Goal: Task Accomplishment & Management: Manage account settings

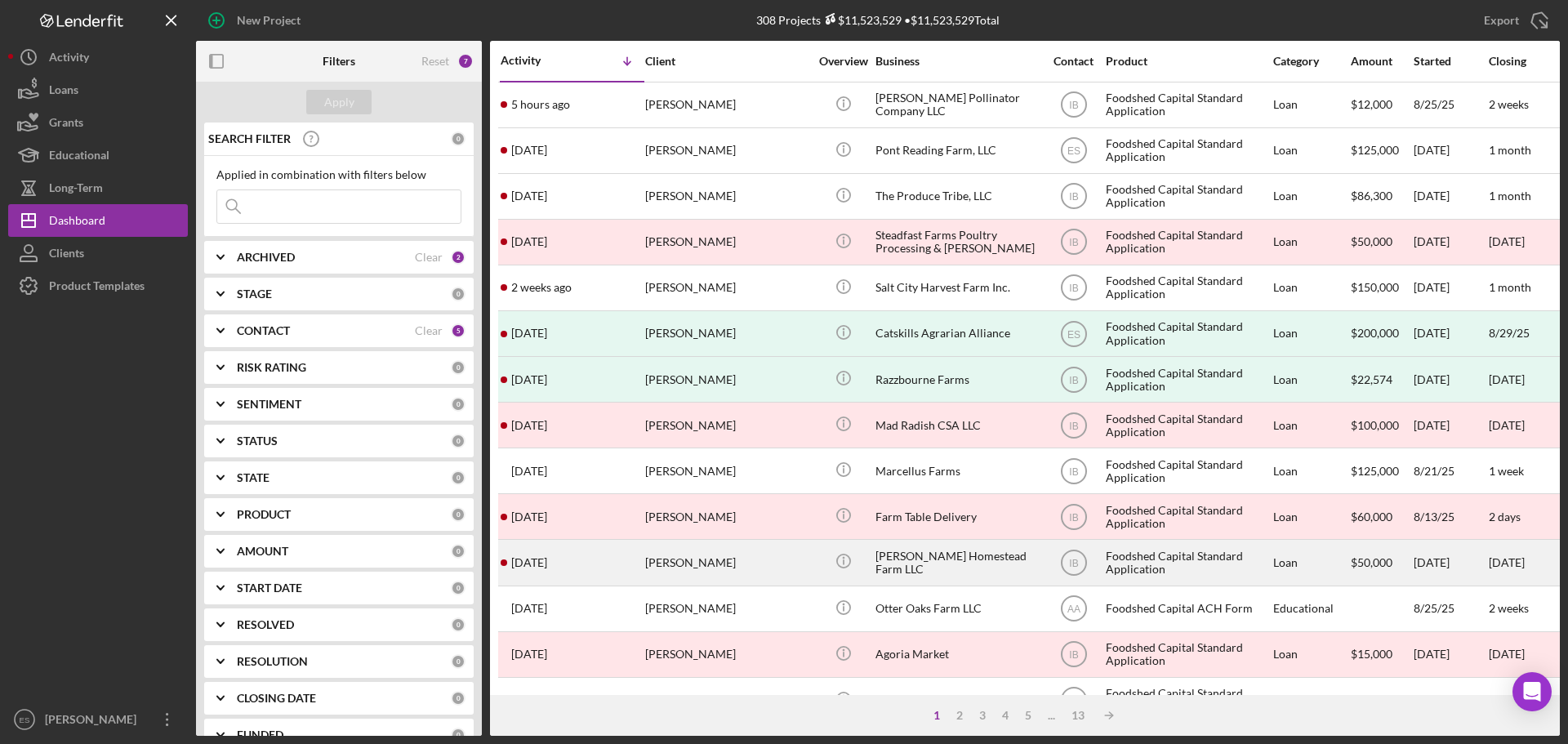
click at [733, 561] on div "[PERSON_NAME]" at bounding box center [726, 561] width 163 height 43
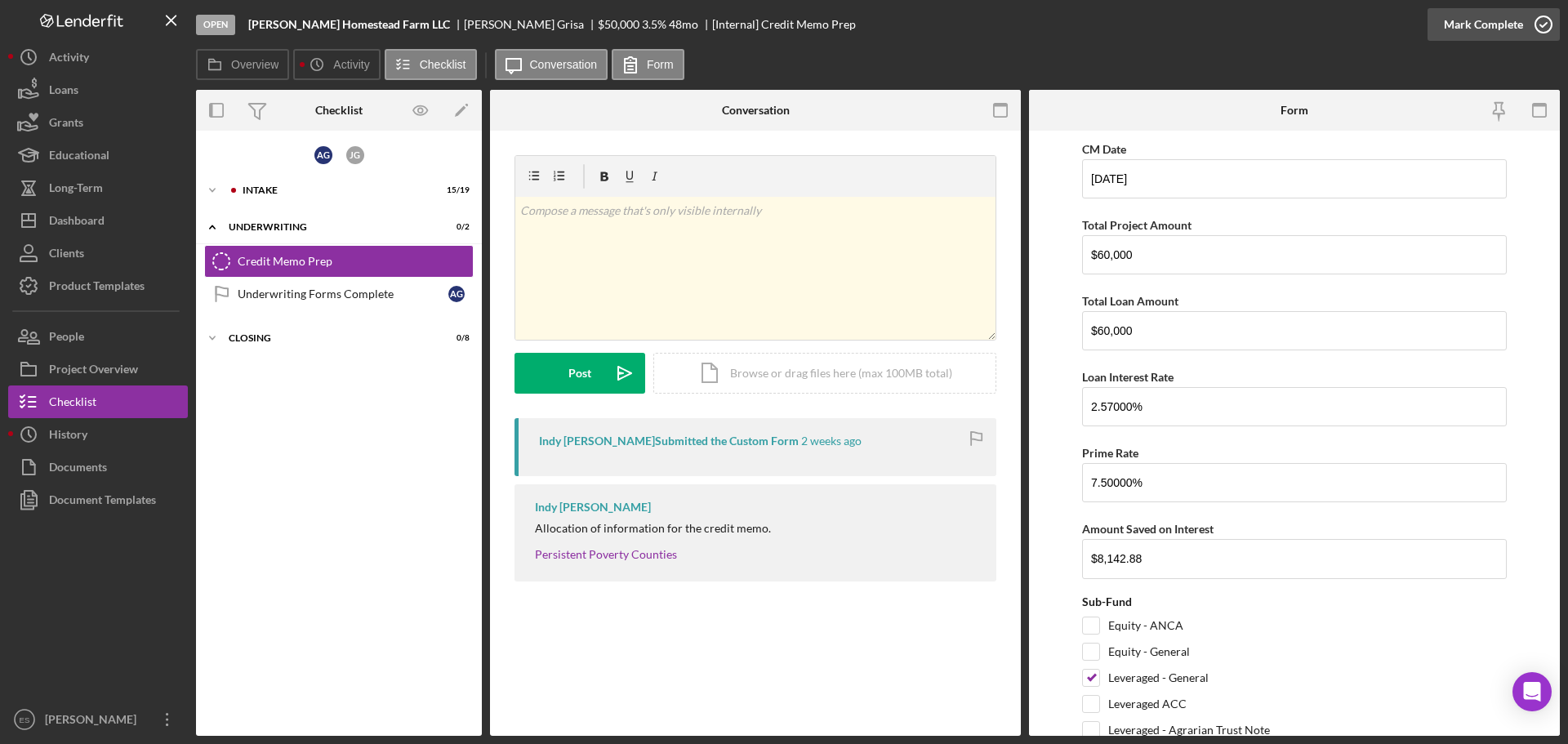
click at [1459, 12] on div "Mark Complete" at bounding box center [1482, 25] width 79 height 32
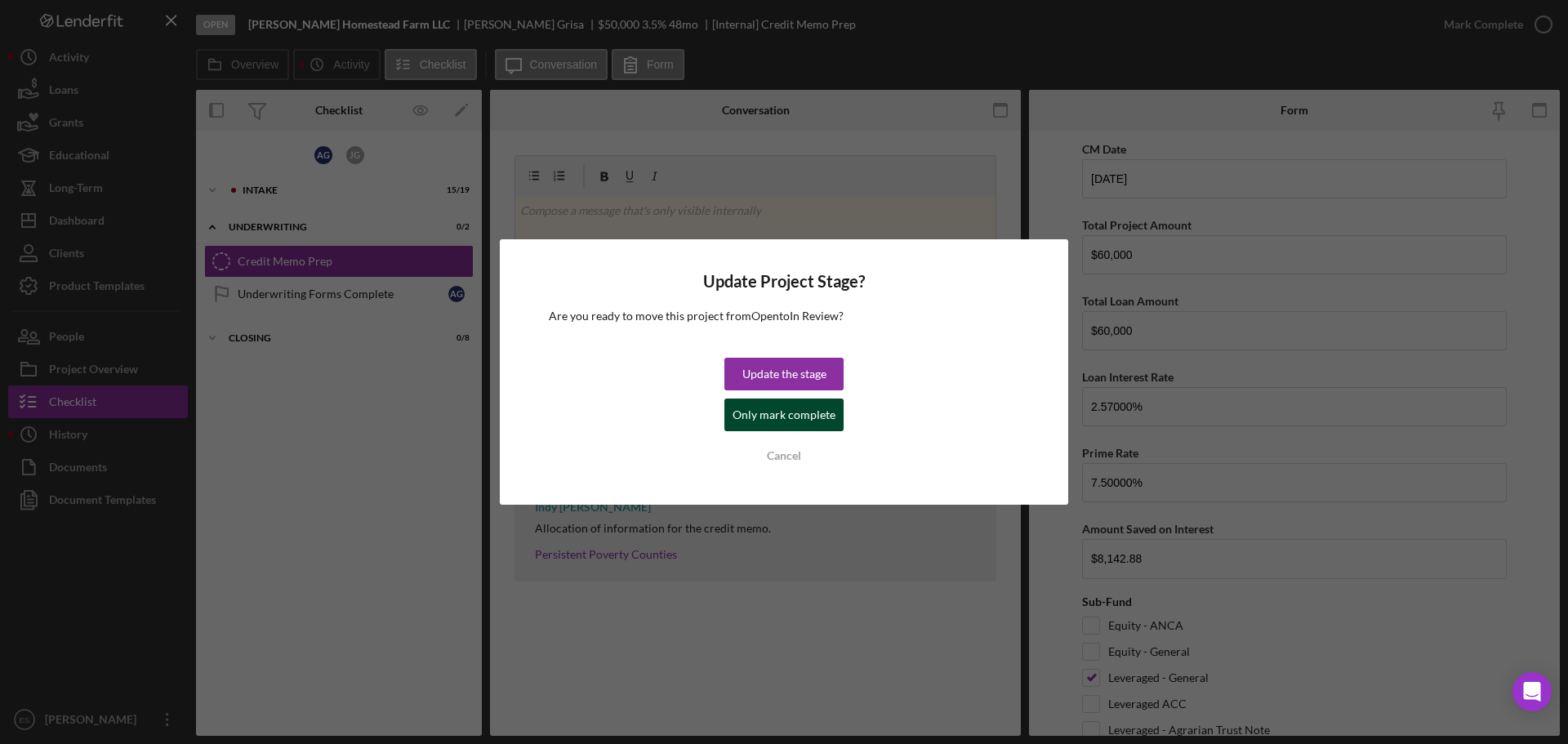
click at [762, 417] on div "Only mark complete" at bounding box center [784, 414] width 103 height 32
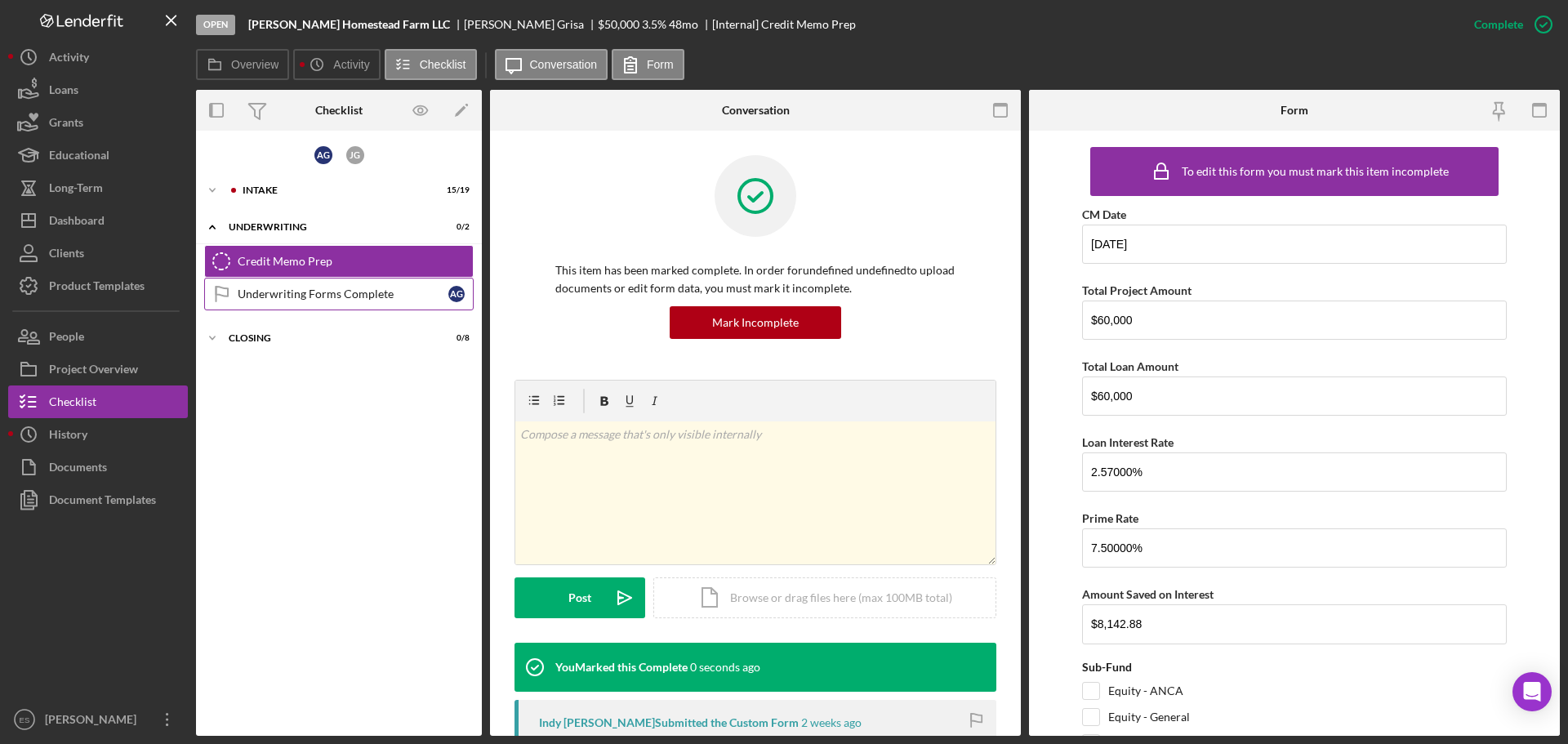
click at [314, 286] on link "Underwriting Forms Complete Underwriting Forms Complete A G" at bounding box center [338, 293] width 270 height 32
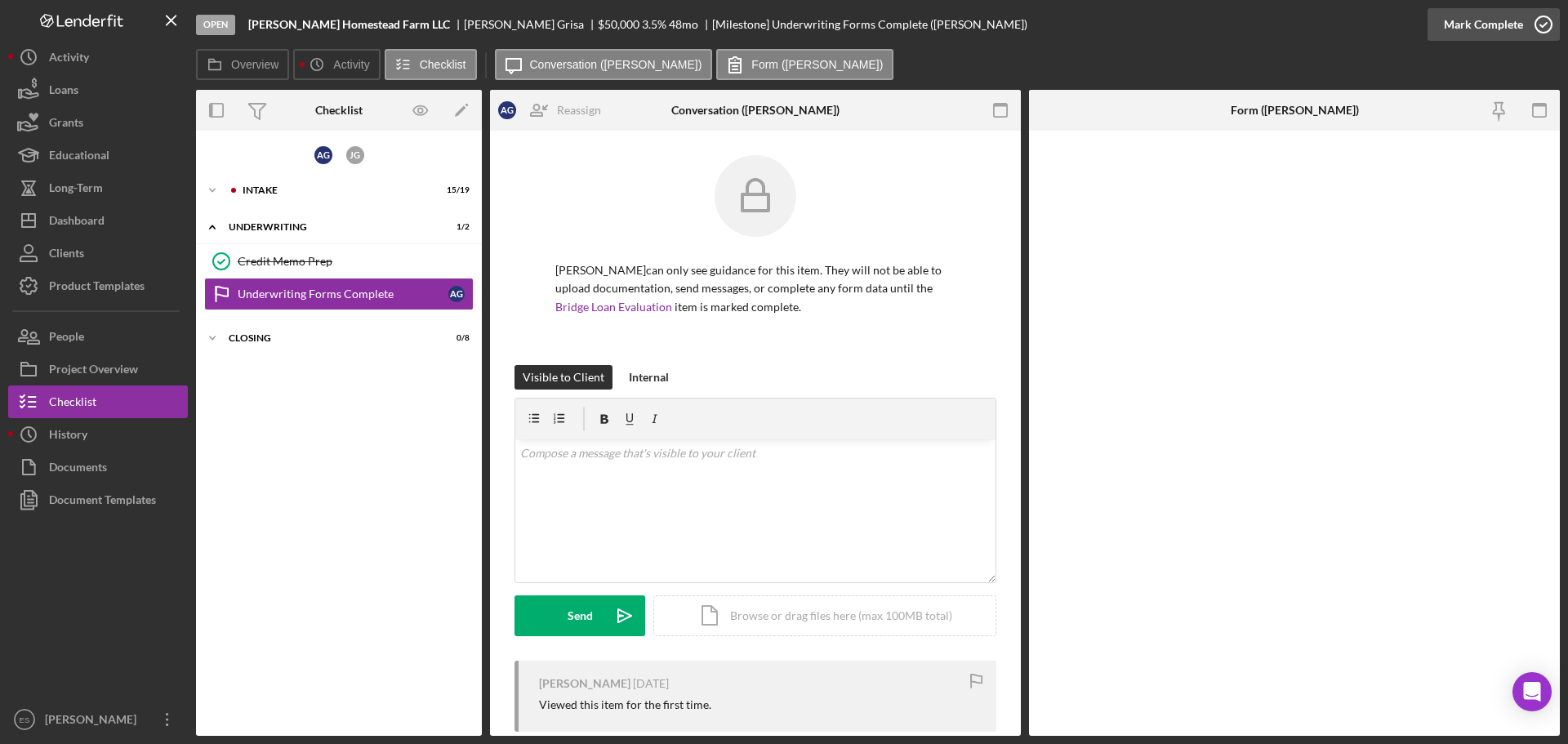
click at [1487, 30] on div "Mark Complete" at bounding box center [1482, 25] width 79 height 32
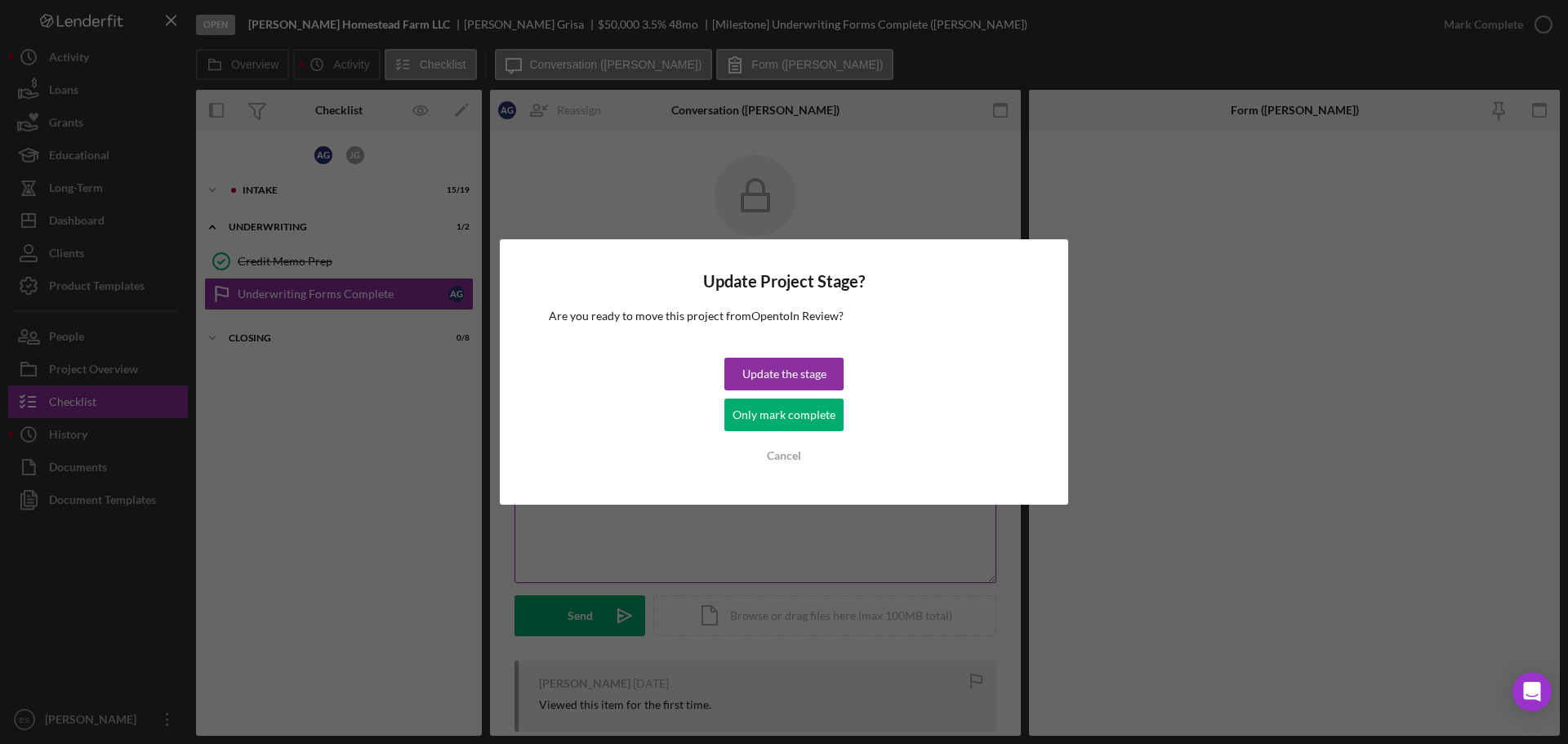
click at [757, 419] on div "Only mark complete" at bounding box center [784, 414] width 103 height 32
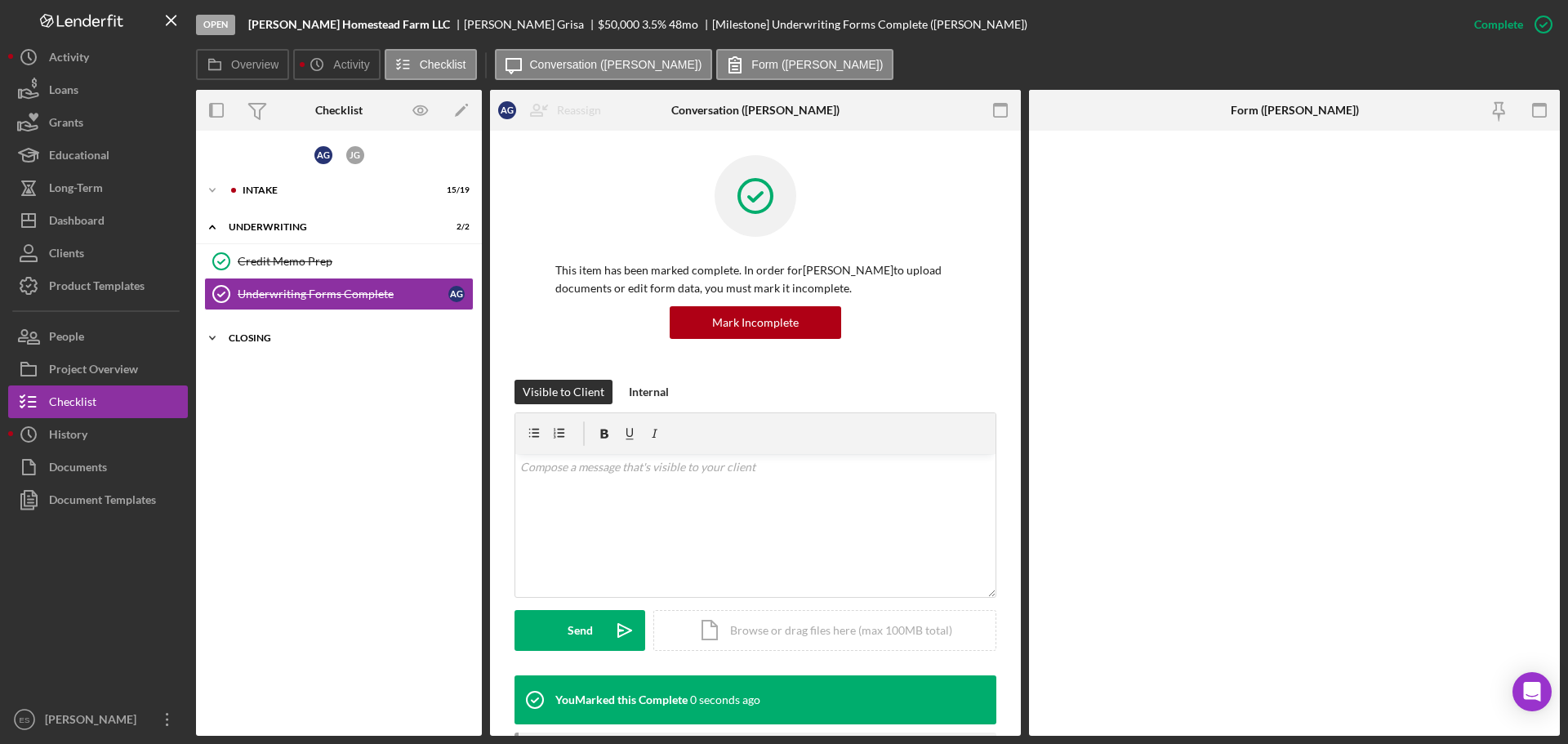
click at [244, 330] on div "Icon/Expander Closing 0 / 8" at bounding box center [339, 338] width 286 height 32
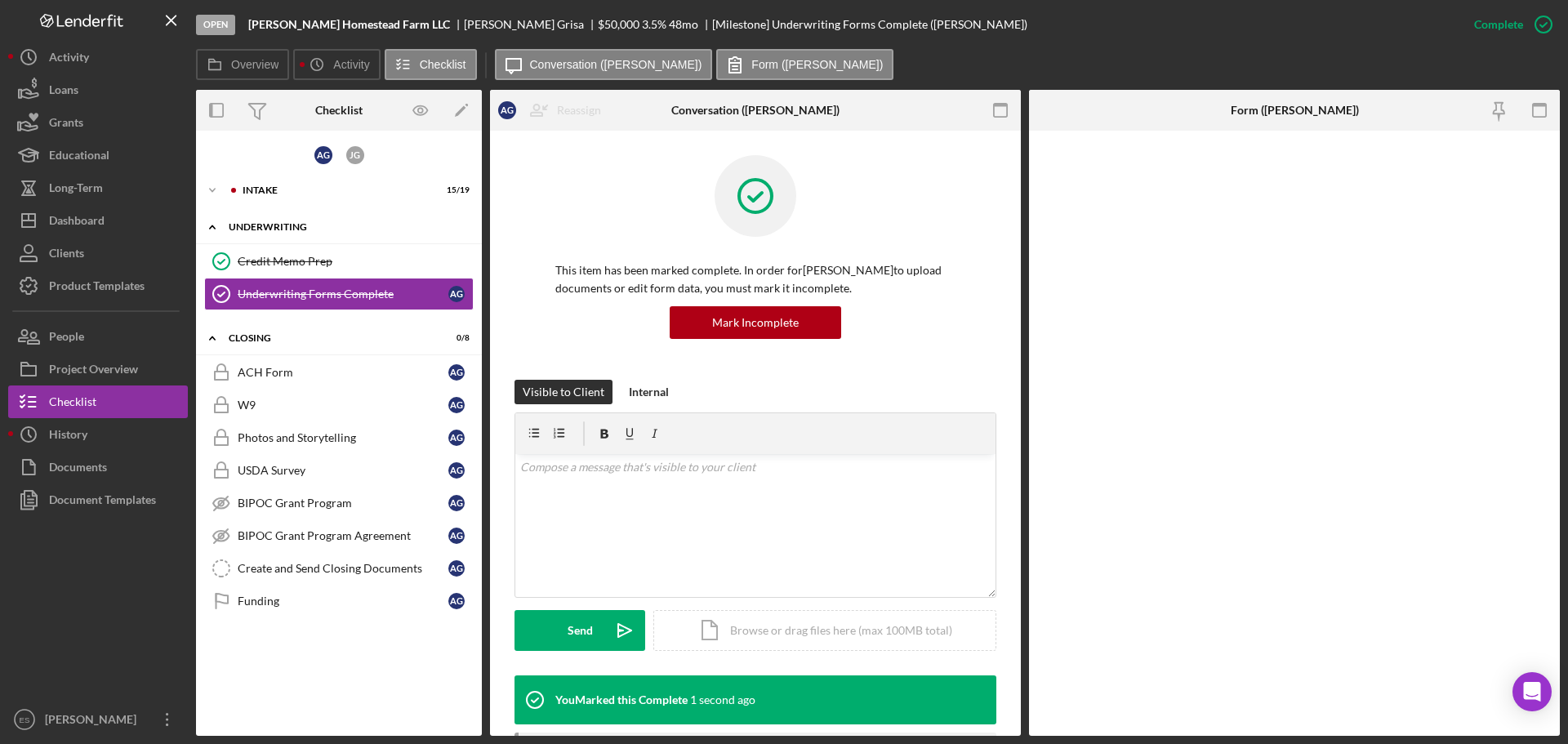
click at [290, 224] on div "Underwriting" at bounding box center [345, 227] width 232 height 10
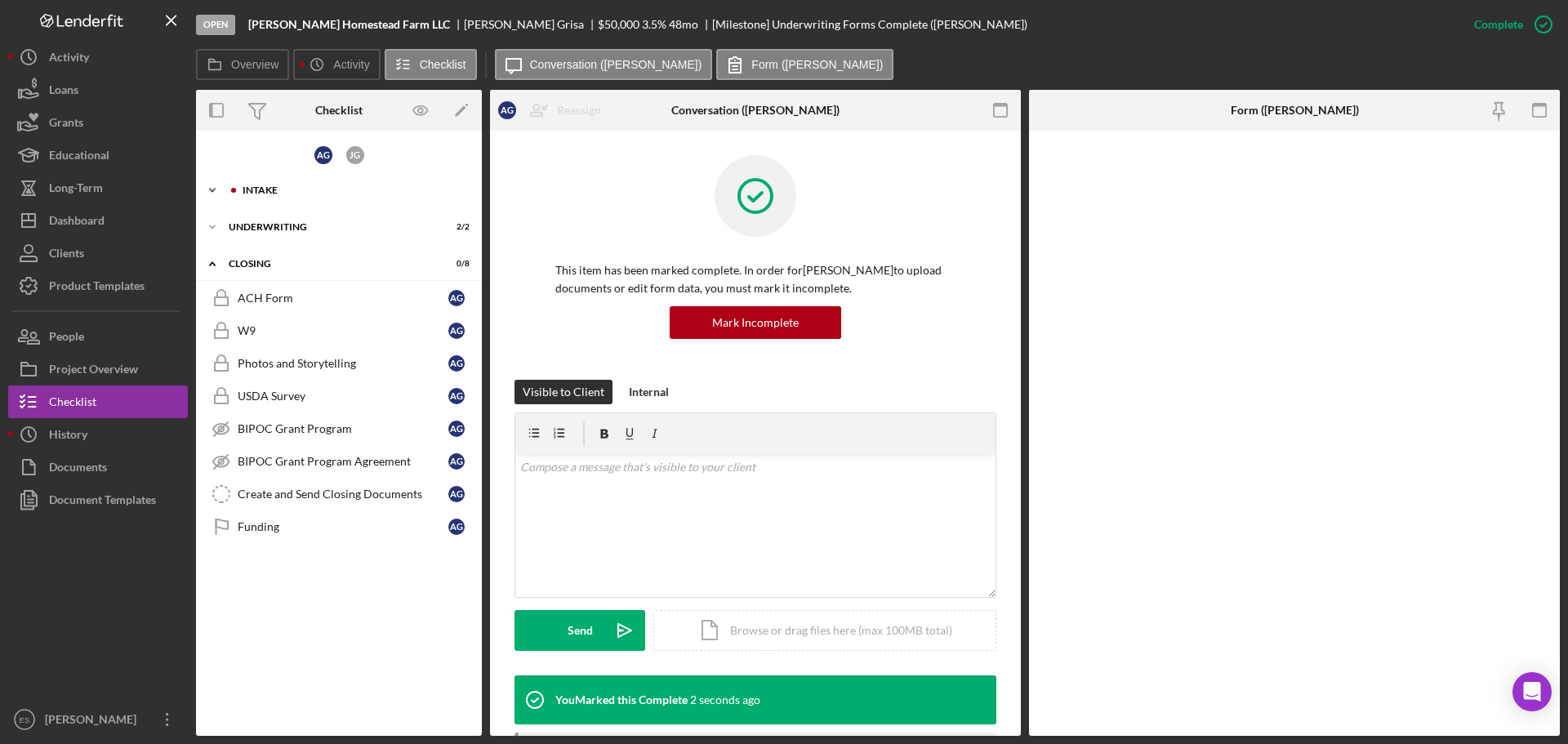
click at [276, 192] on div "Intake" at bounding box center [352, 191] width 219 height 10
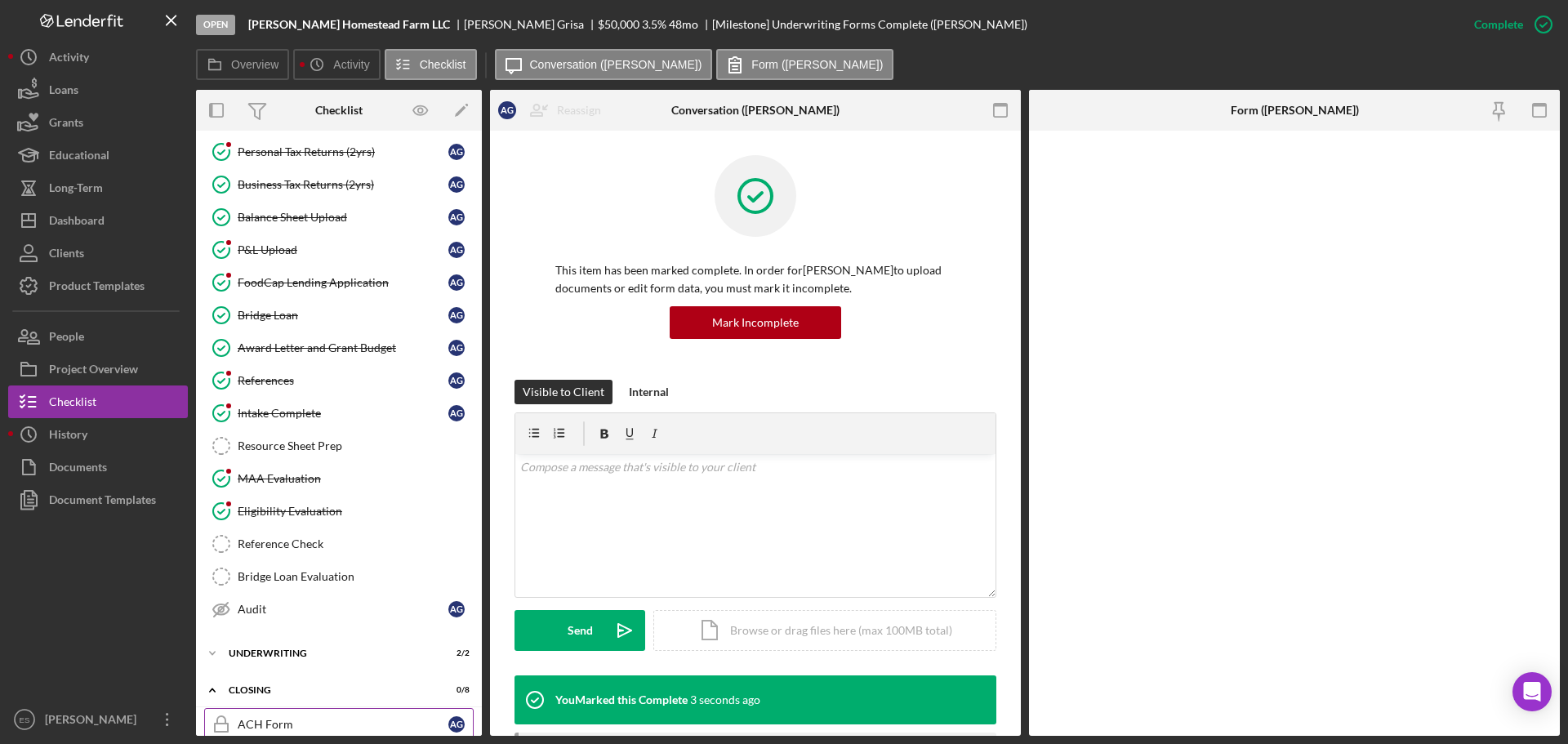
scroll to position [327, 0]
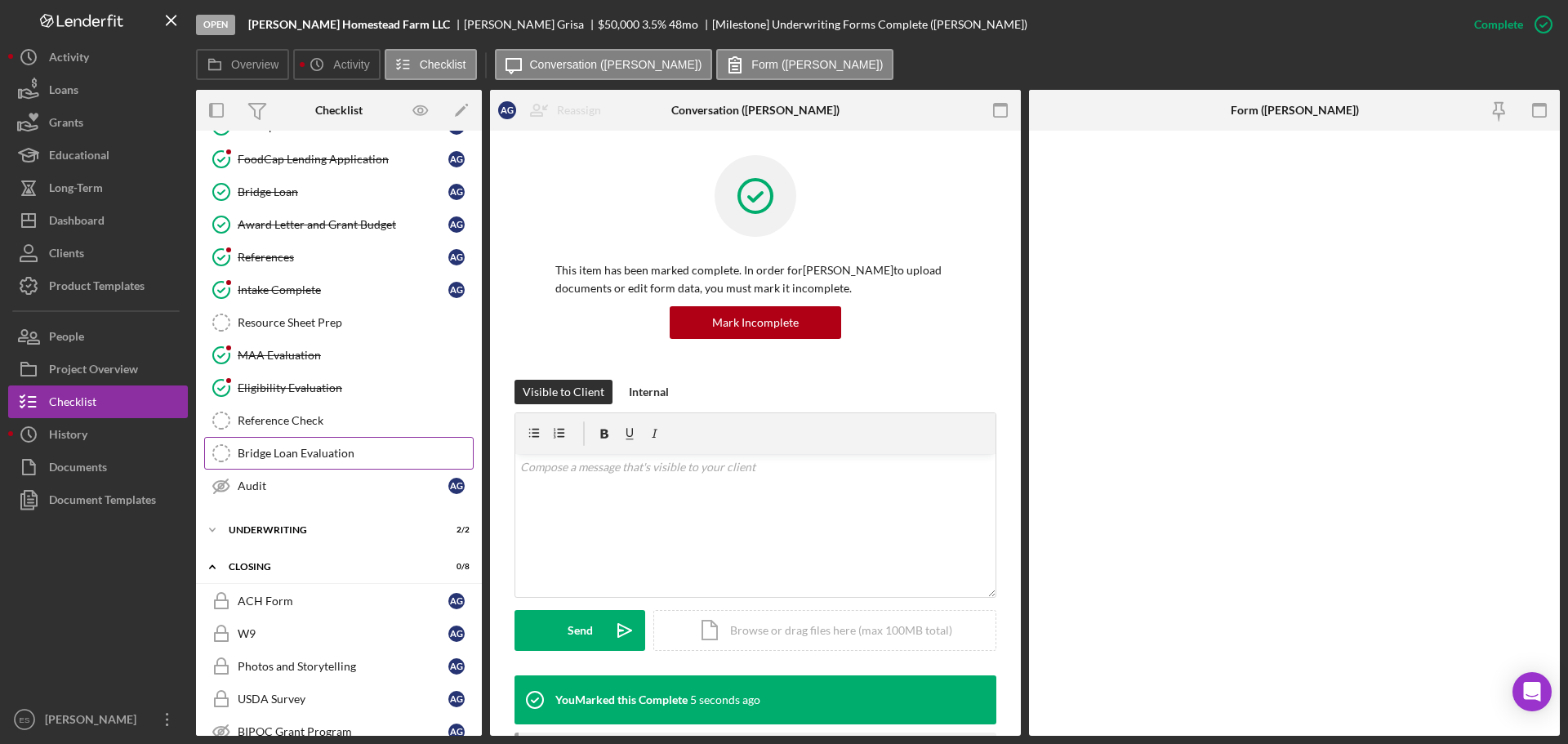
click at [290, 454] on div "Bridge Loan Evaluation" at bounding box center [354, 453] width 235 height 13
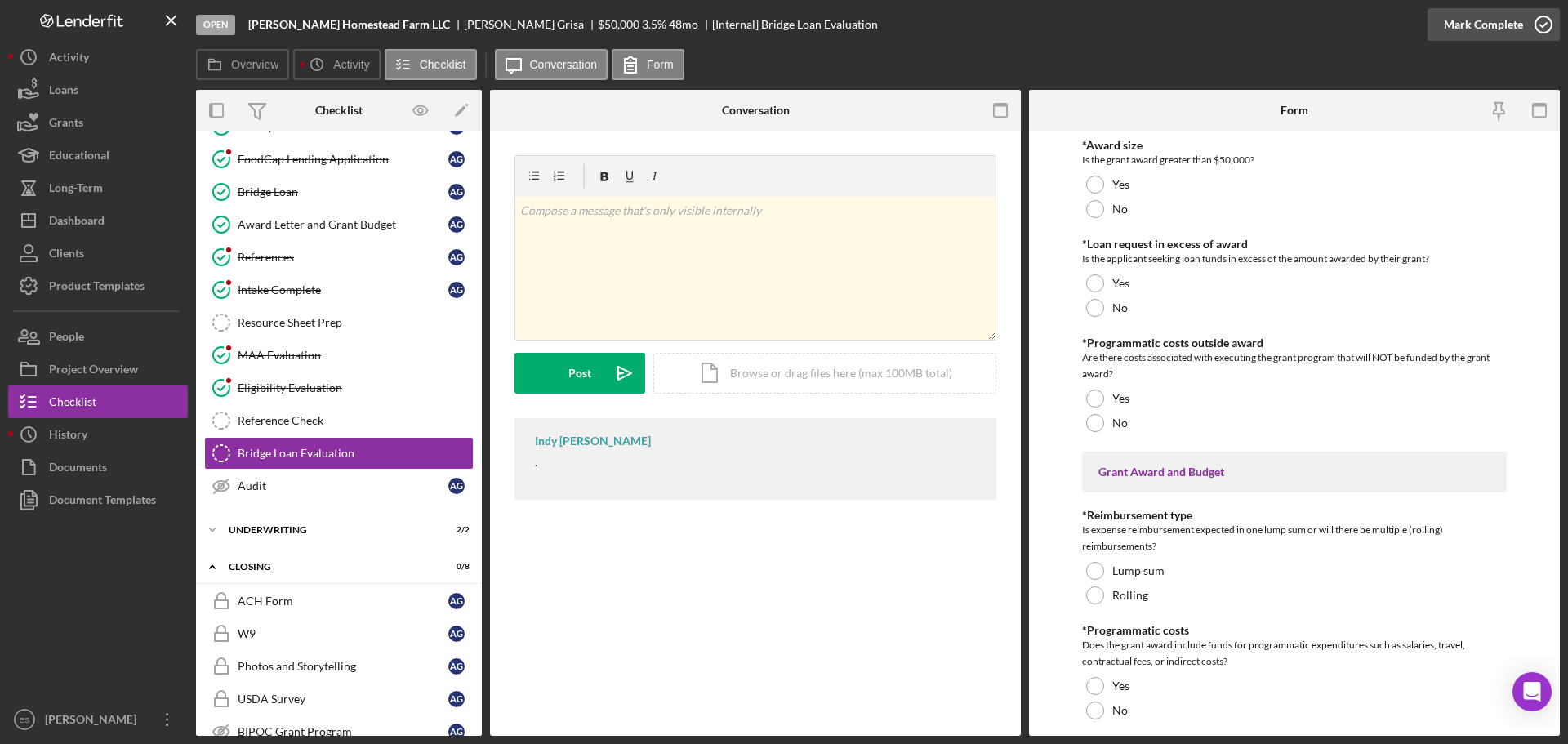
click at [1498, 22] on div "Mark Complete" at bounding box center [1482, 25] width 79 height 32
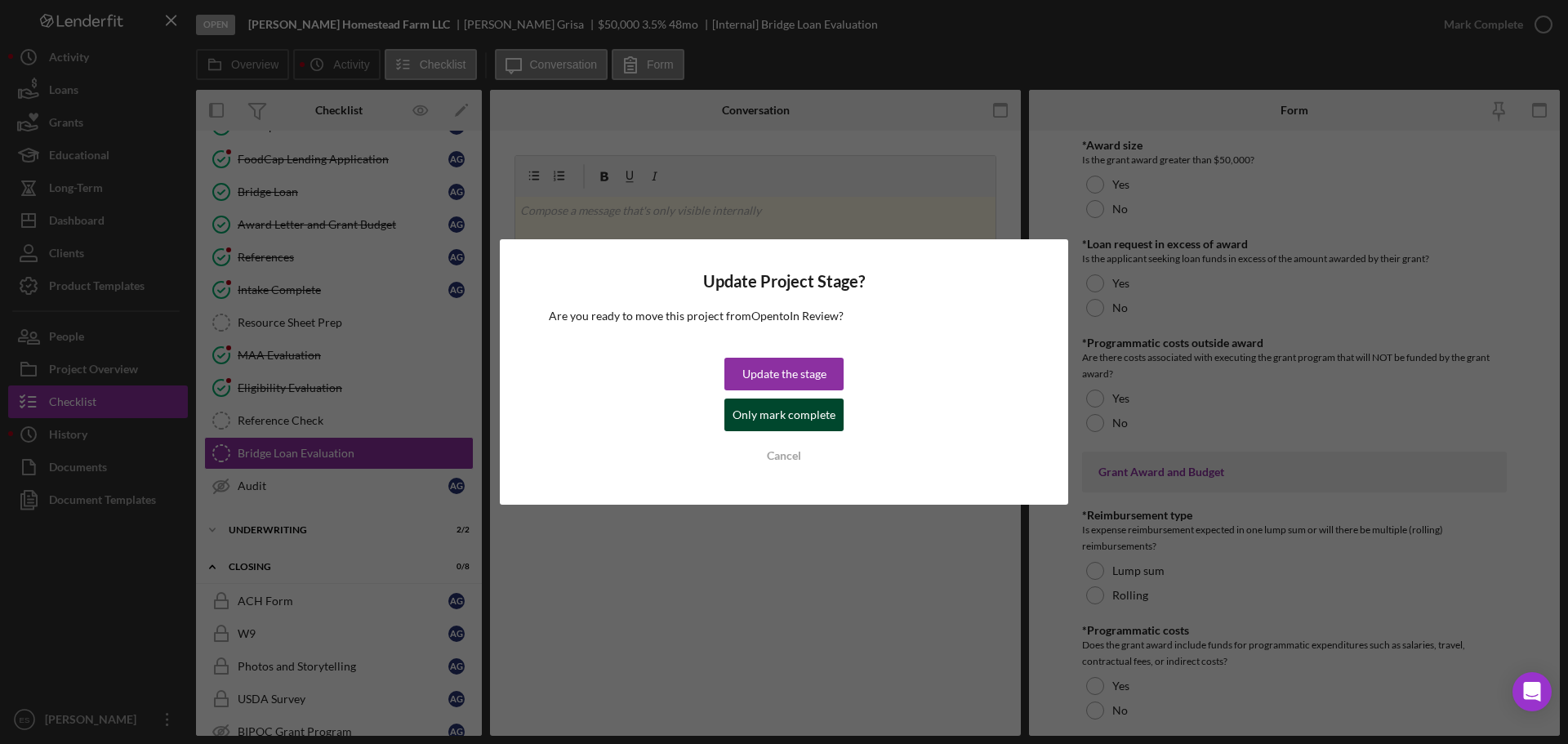
click at [746, 412] on div "Only mark complete" at bounding box center [784, 414] width 103 height 32
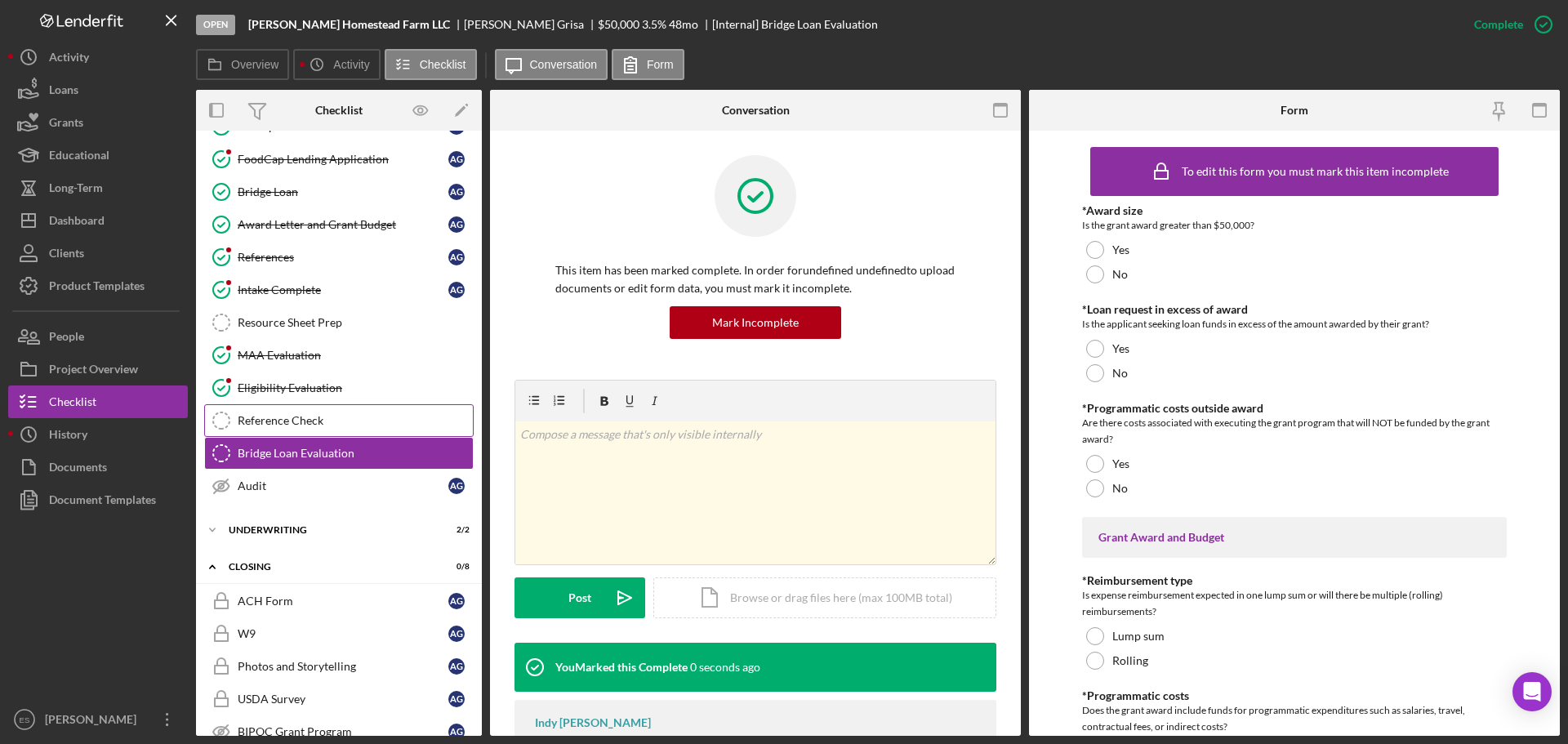
click at [242, 419] on div "Reference Check" at bounding box center [354, 421] width 235 height 13
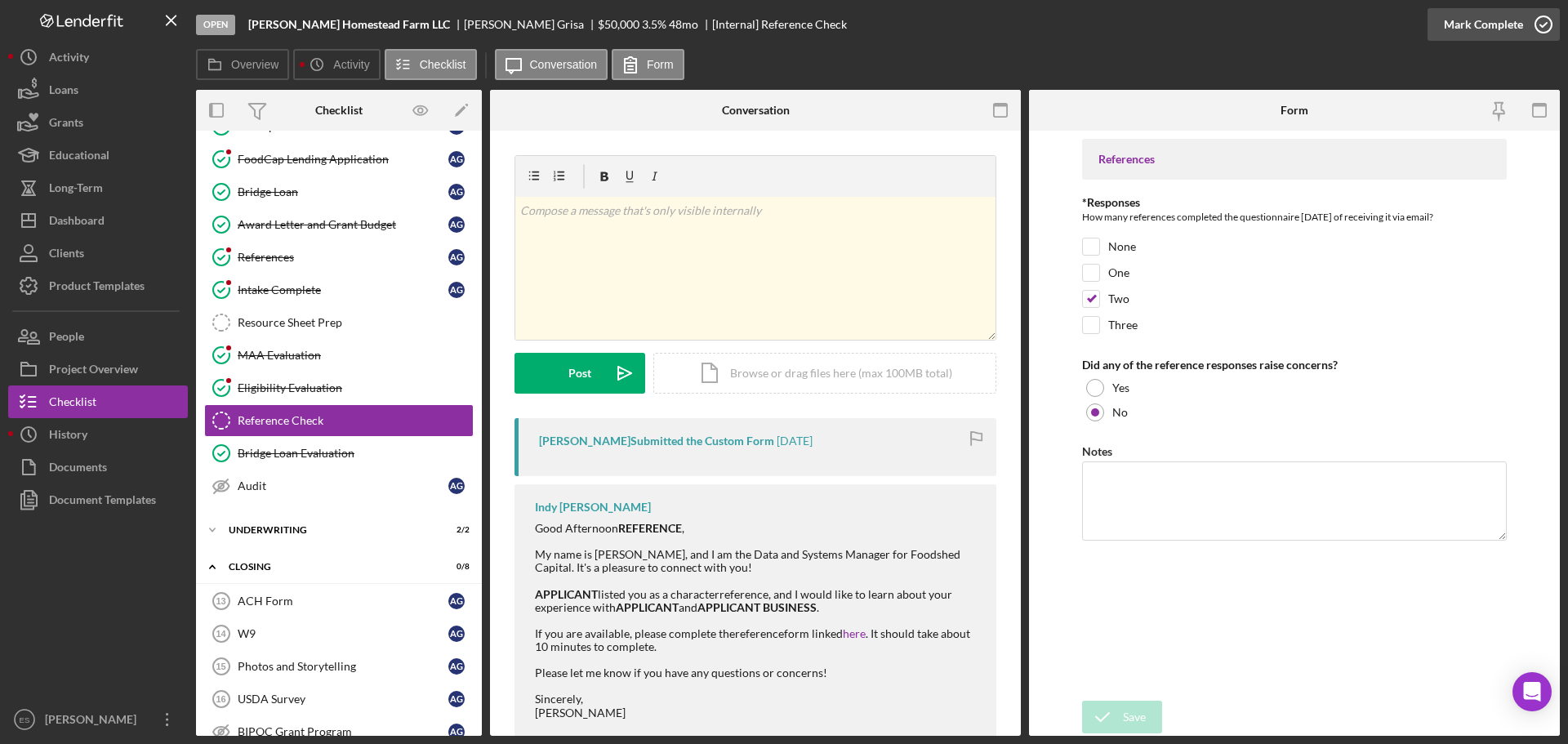
click at [1485, 36] on div "Mark Complete" at bounding box center [1482, 25] width 79 height 32
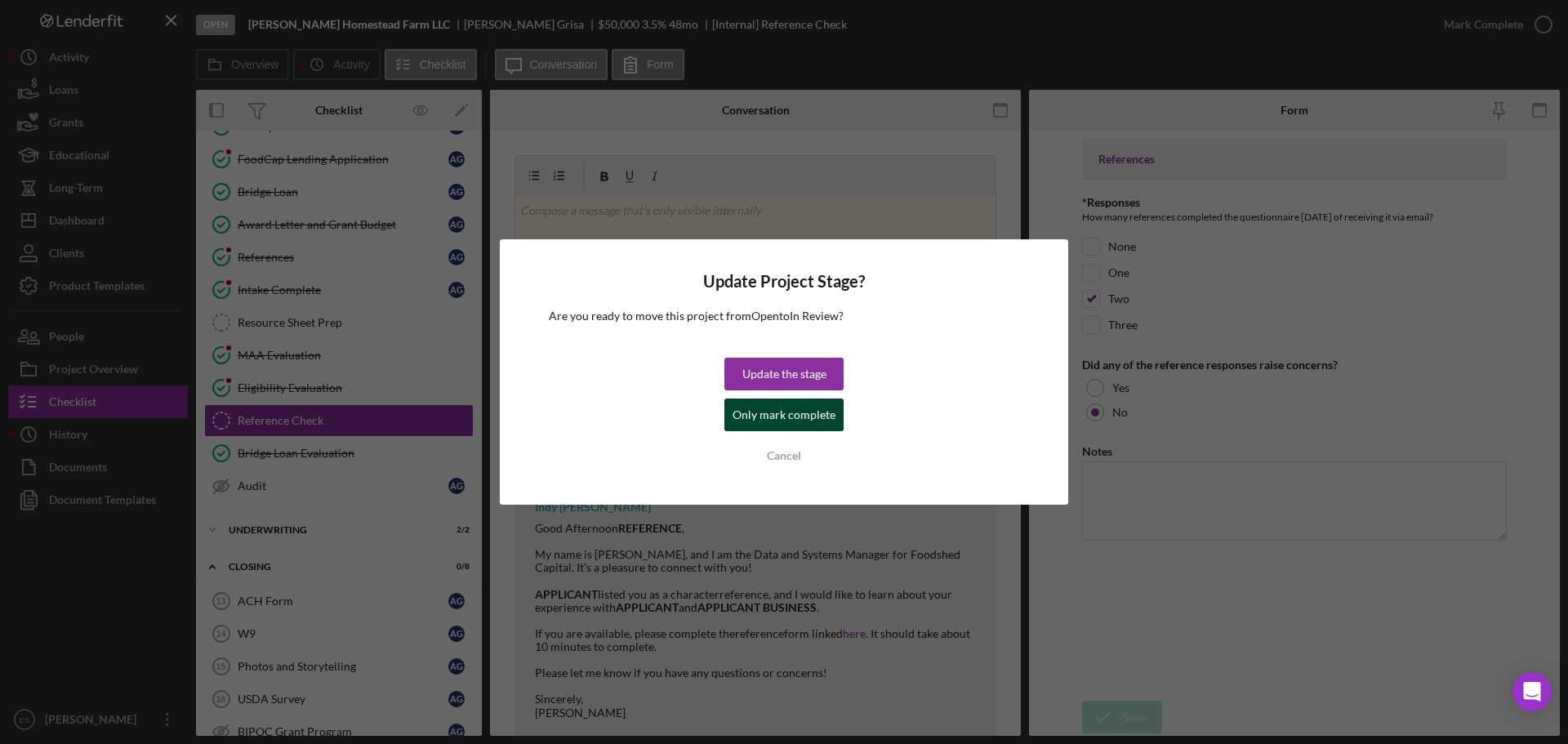
click at [761, 419] on div "Only mark complete" at bounding box center [784, 414] width 103 height 32
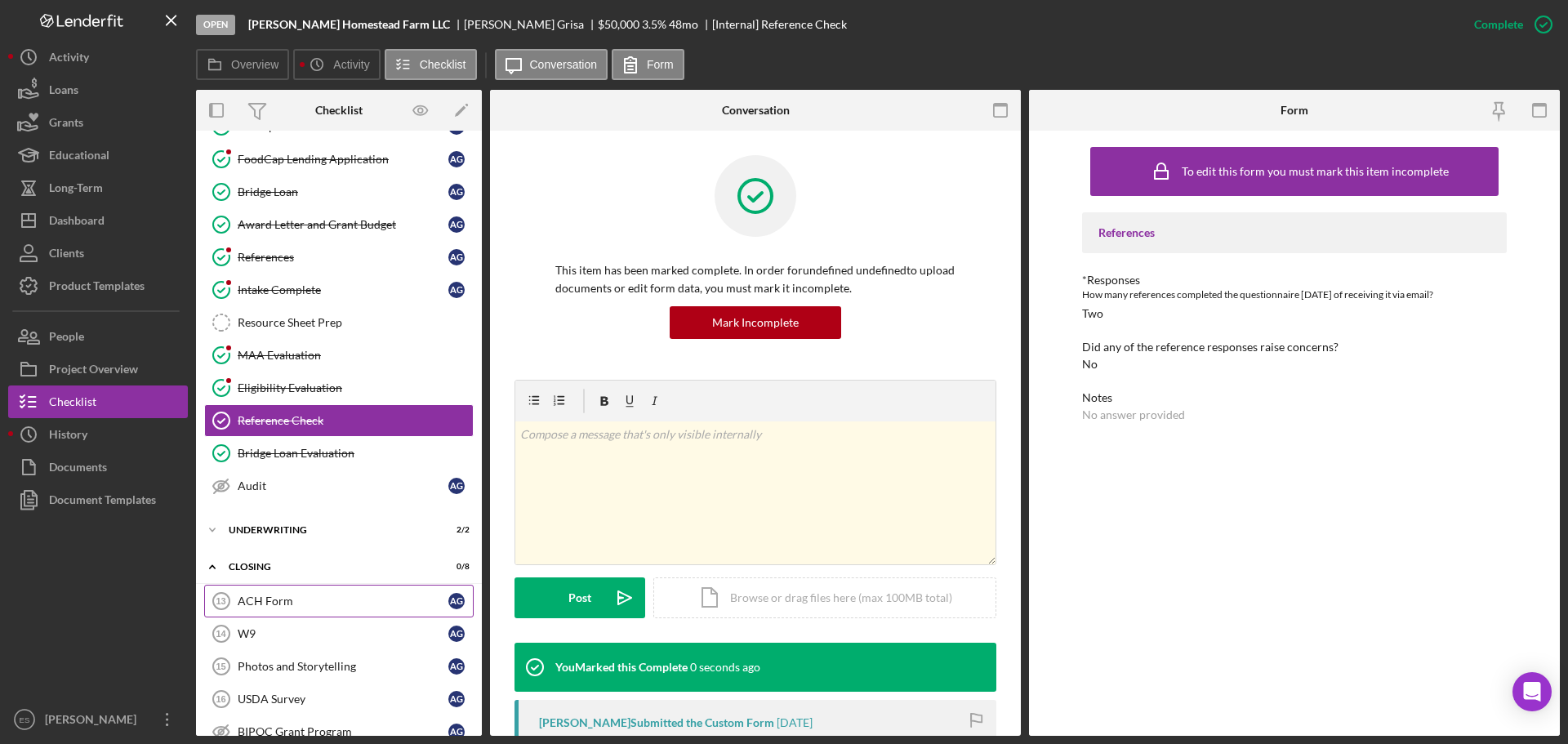
click at [323, 608] on div "ACH Form" at bounding box center [342, 601] width 211 height 13
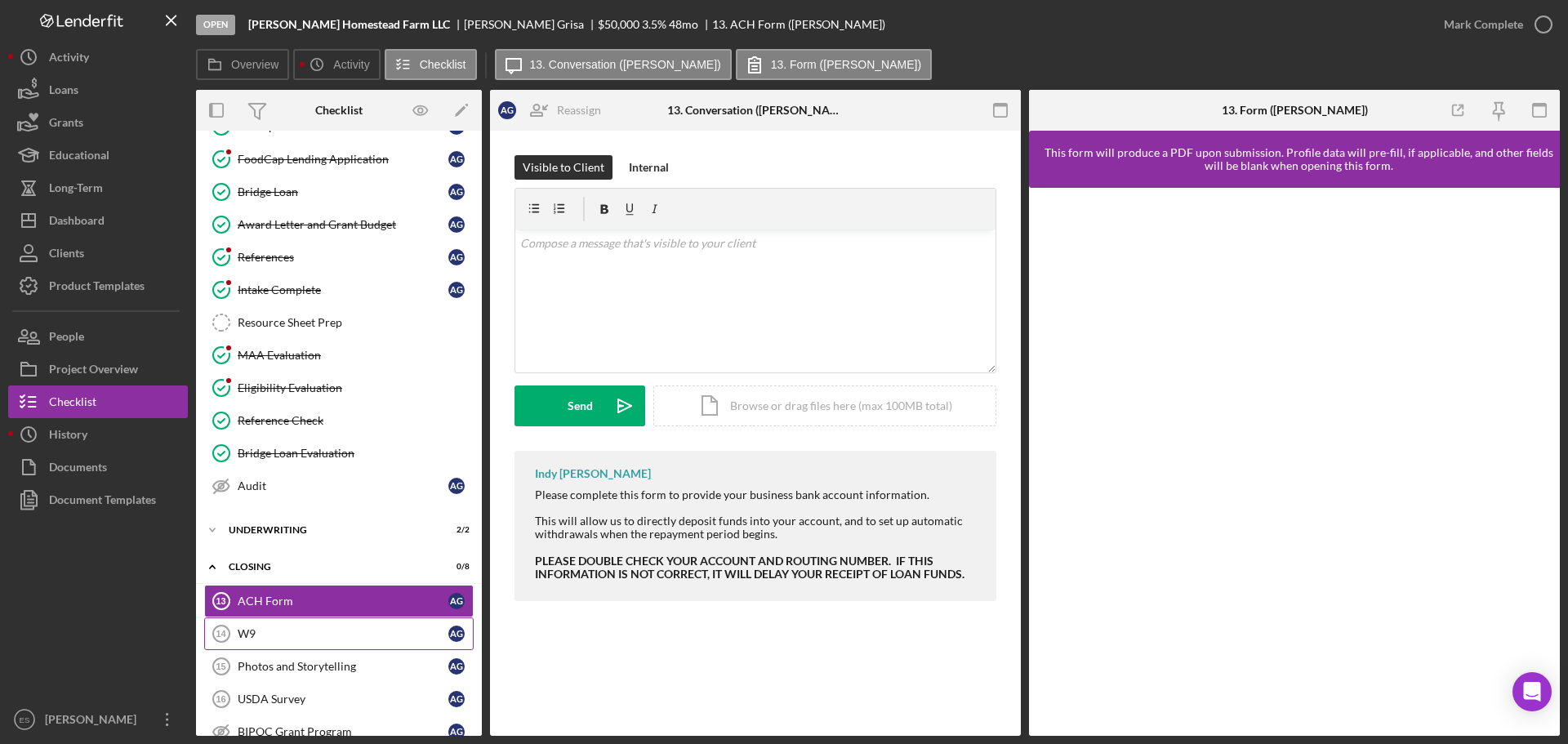
click at [300, 628] on div "W9" at bounding box center [342, 633] width 211 height 13
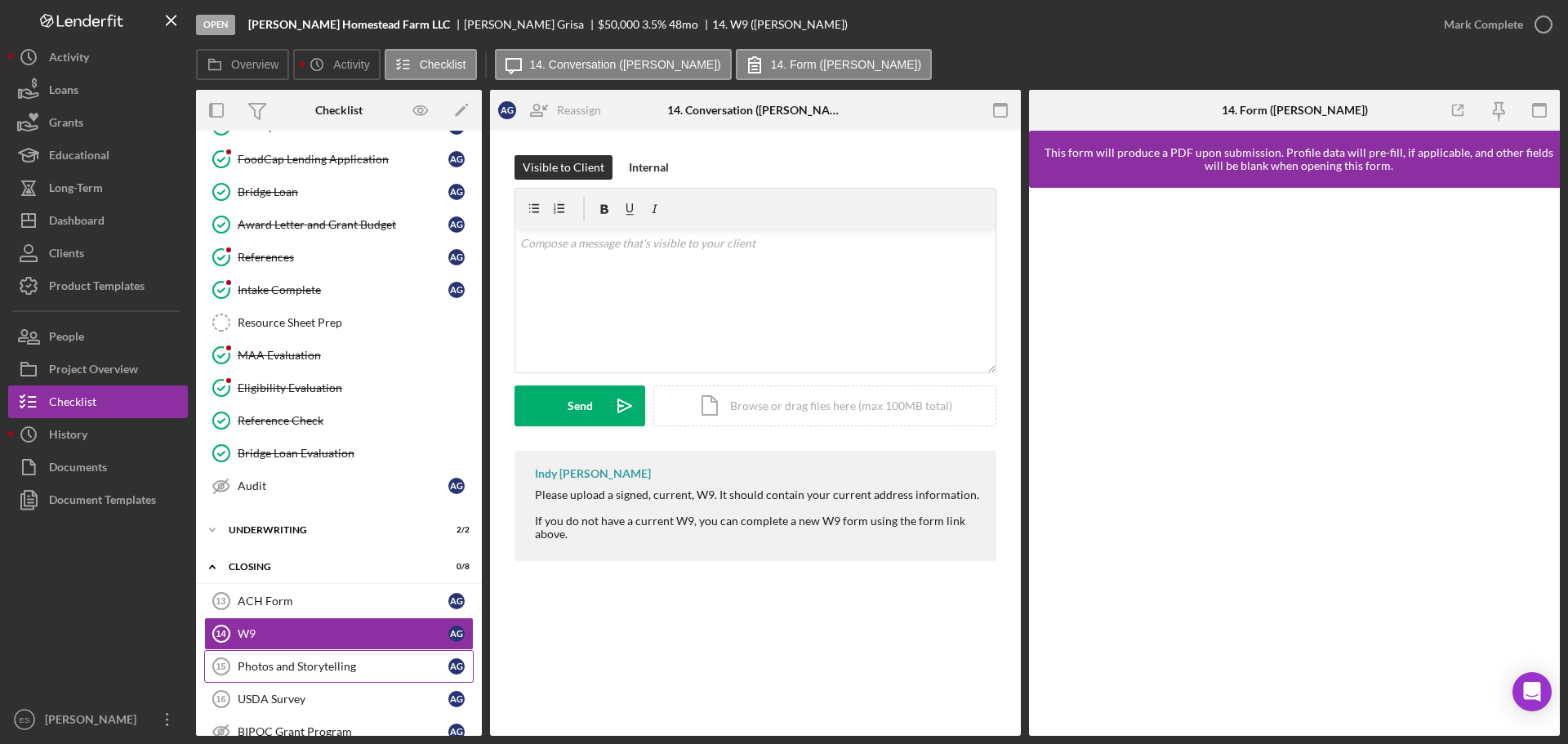
click at [351, 661] on div "Photos and Storytelling" at bounding box center [342, 667] width 211 height 13
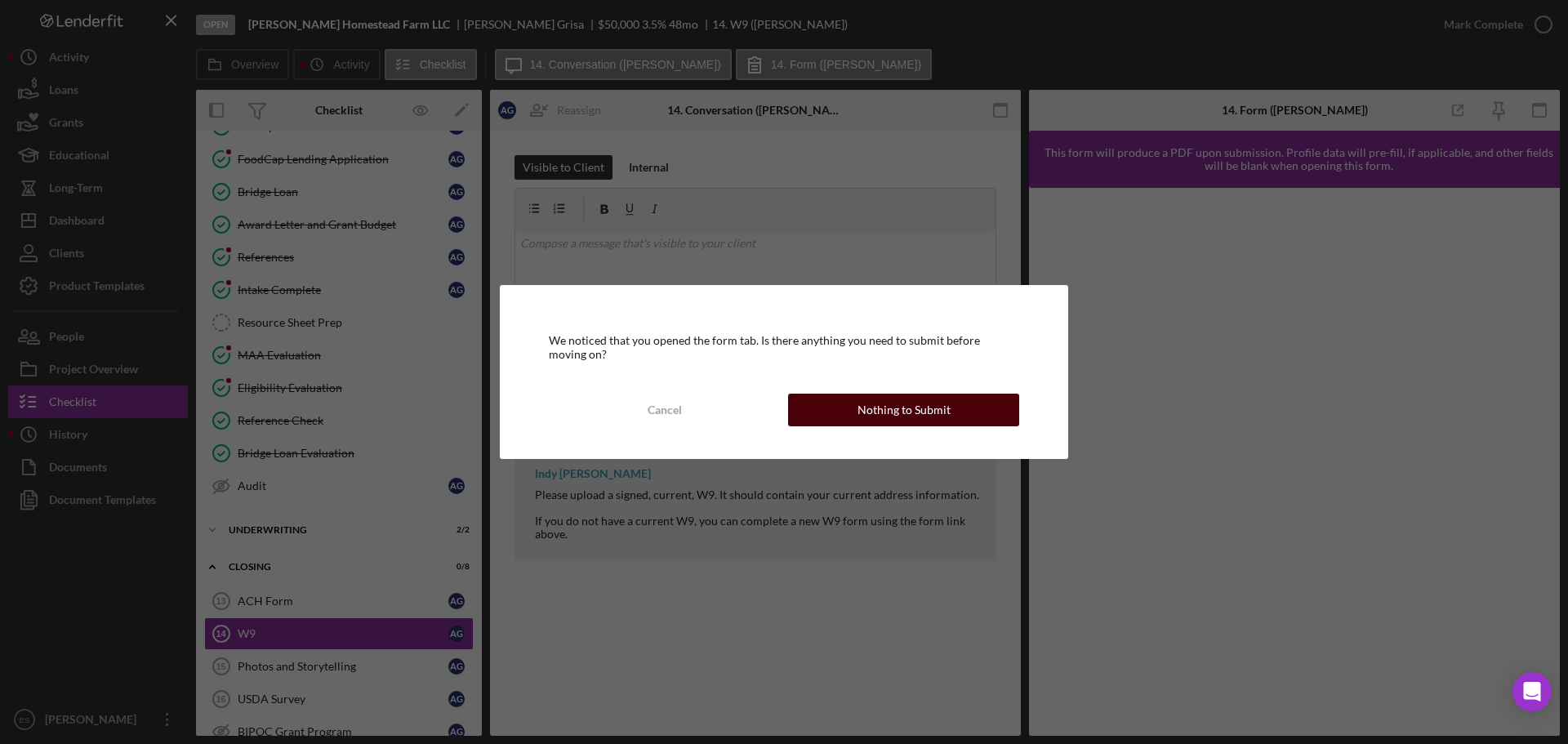
click at [978, 409] on button "Nothing to Submit" at bounding box center [903, 410] width 231 height 32
